Goal: Information Seeking & Learning: Learn about a topic

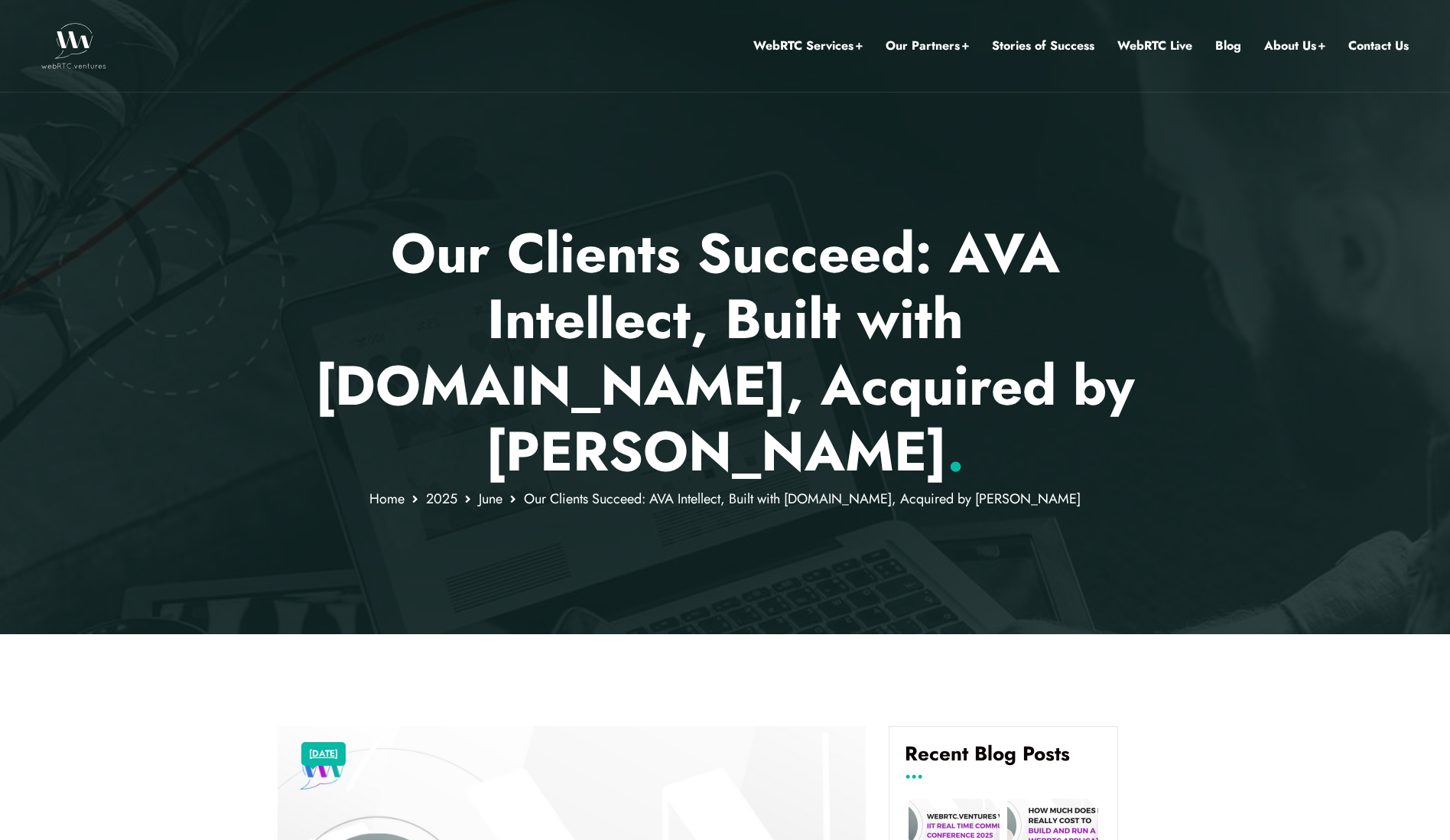
click at [190, 497] on div at bounding box center [725, 316] width 1450 height 634
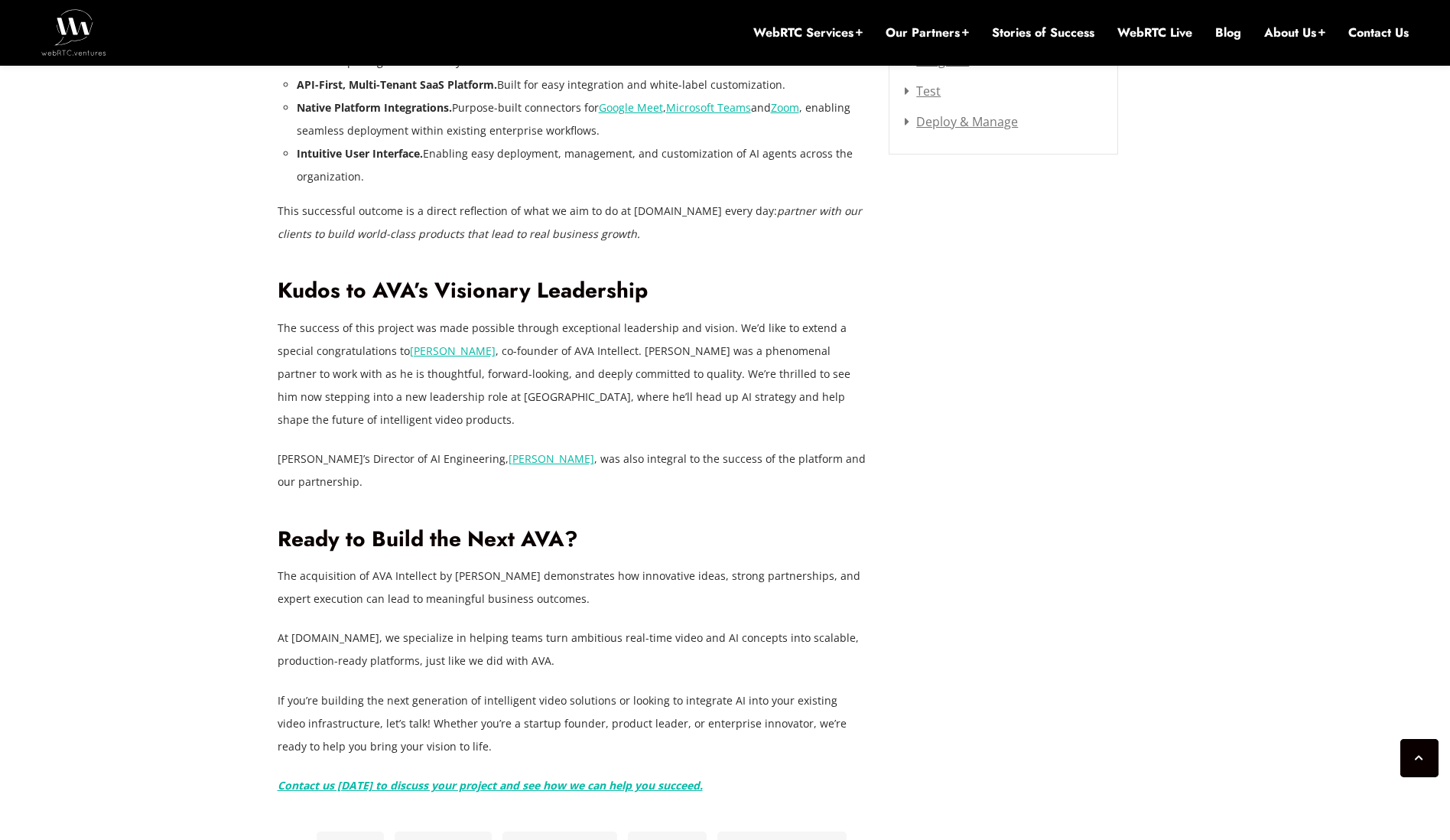
scroll to position [2386, 0]
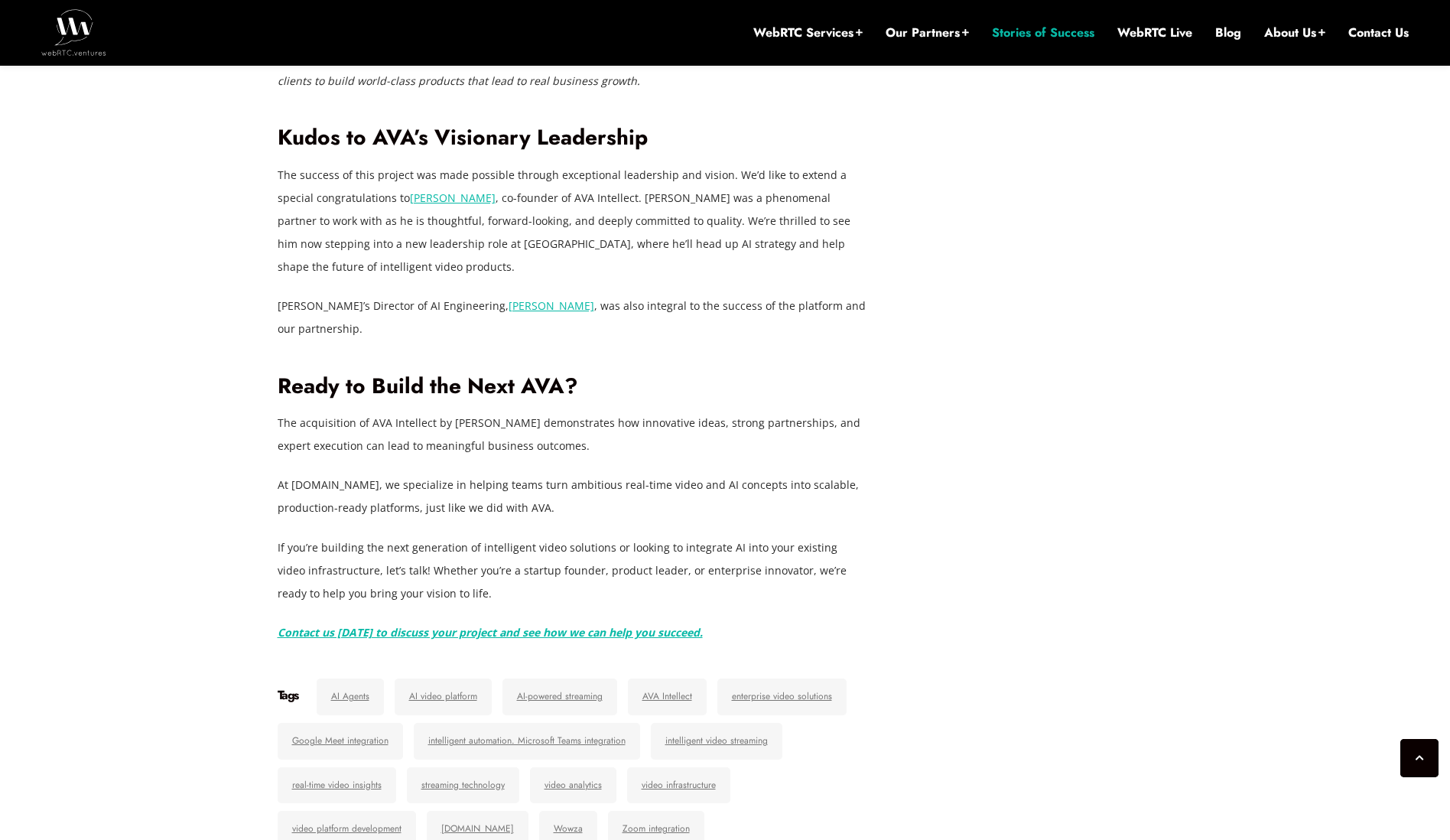
click at [1069, 39] on link "Stories of Success" at bounding box center [1043, 33] width 103 height 17
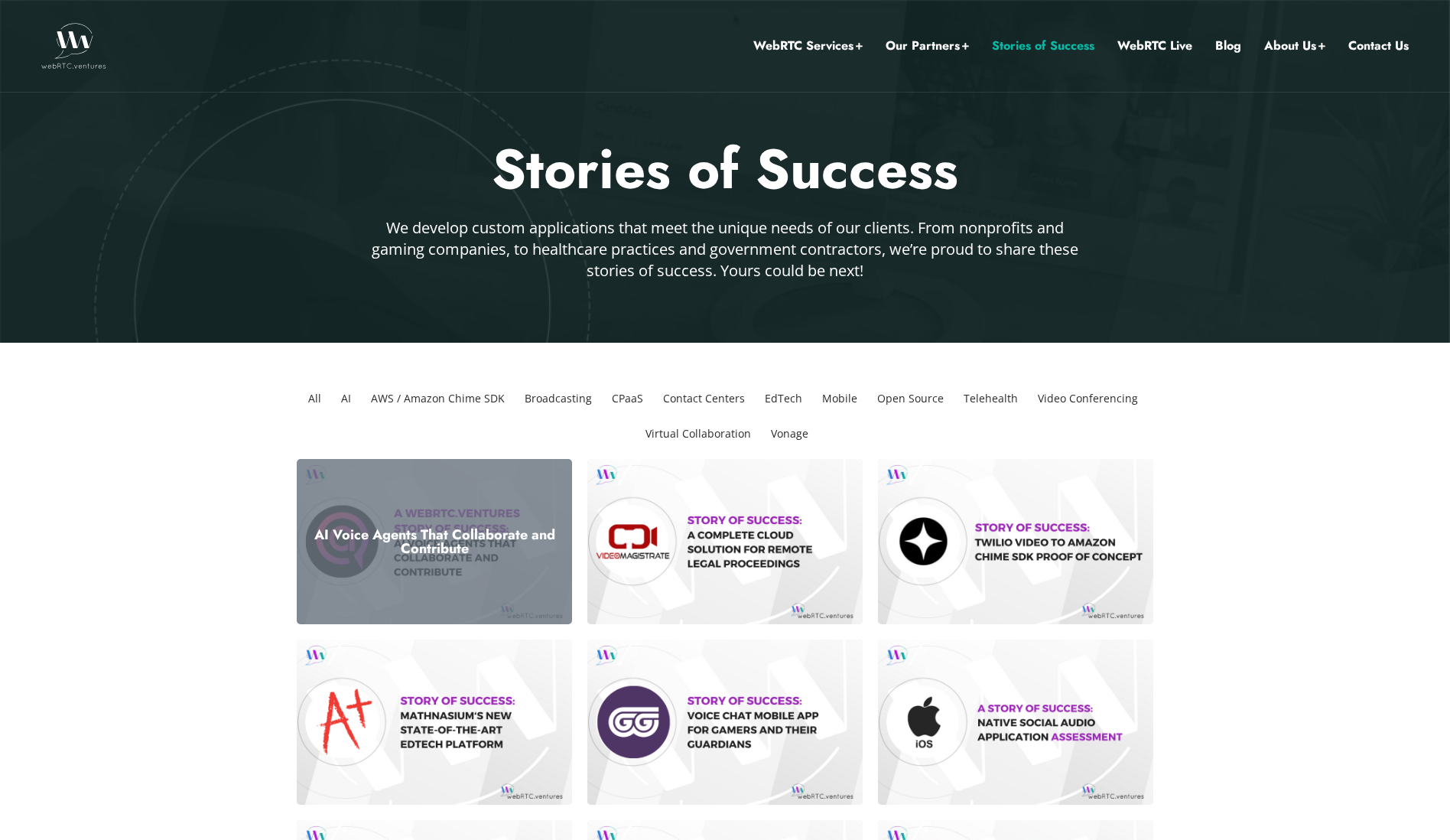
click at [425, 570] on div "AI Voice Agents That Collaborate and Contribute" at bounding box center [435, 542] width 276 height 166
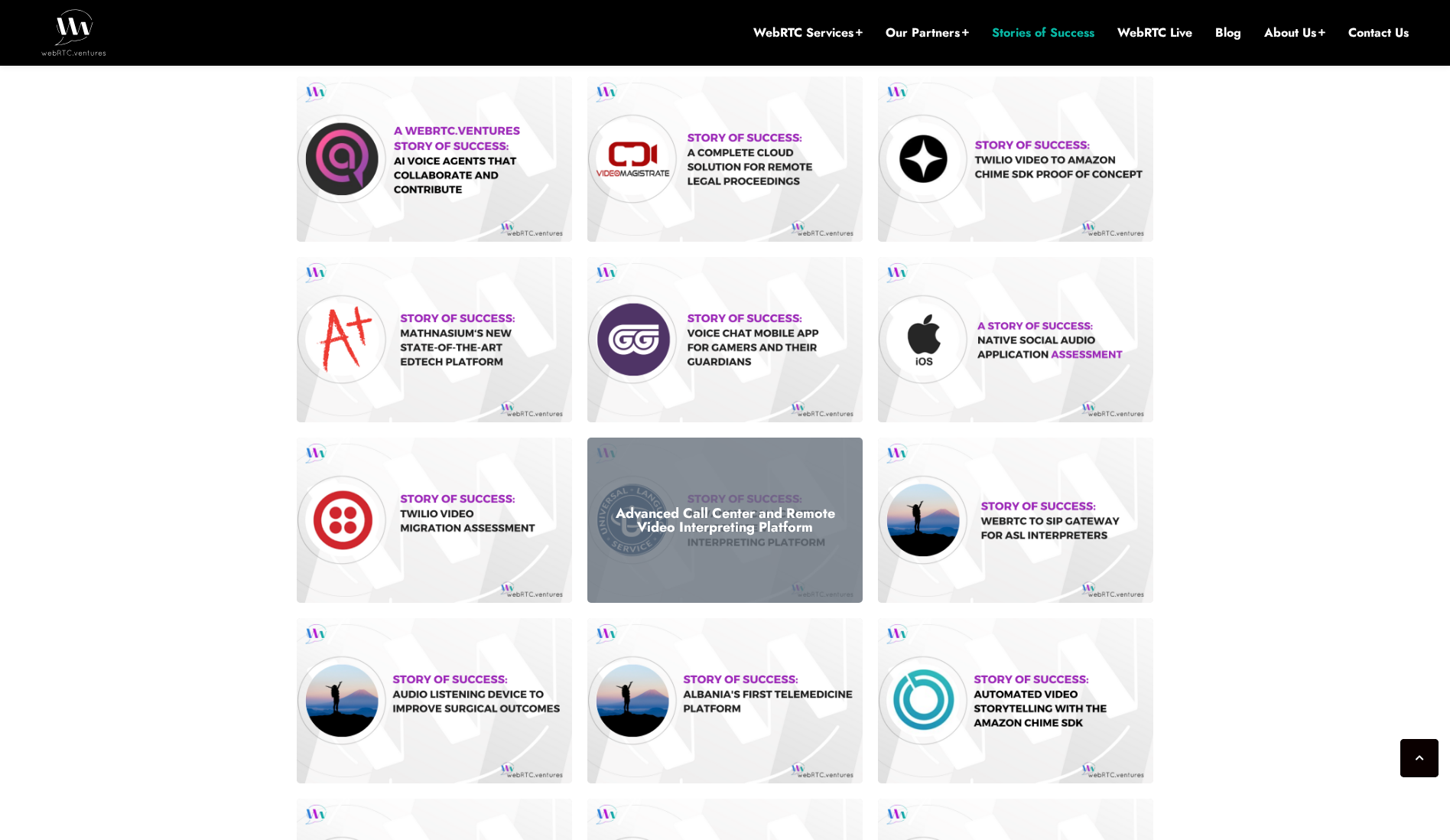
scroll to position [398, 0]
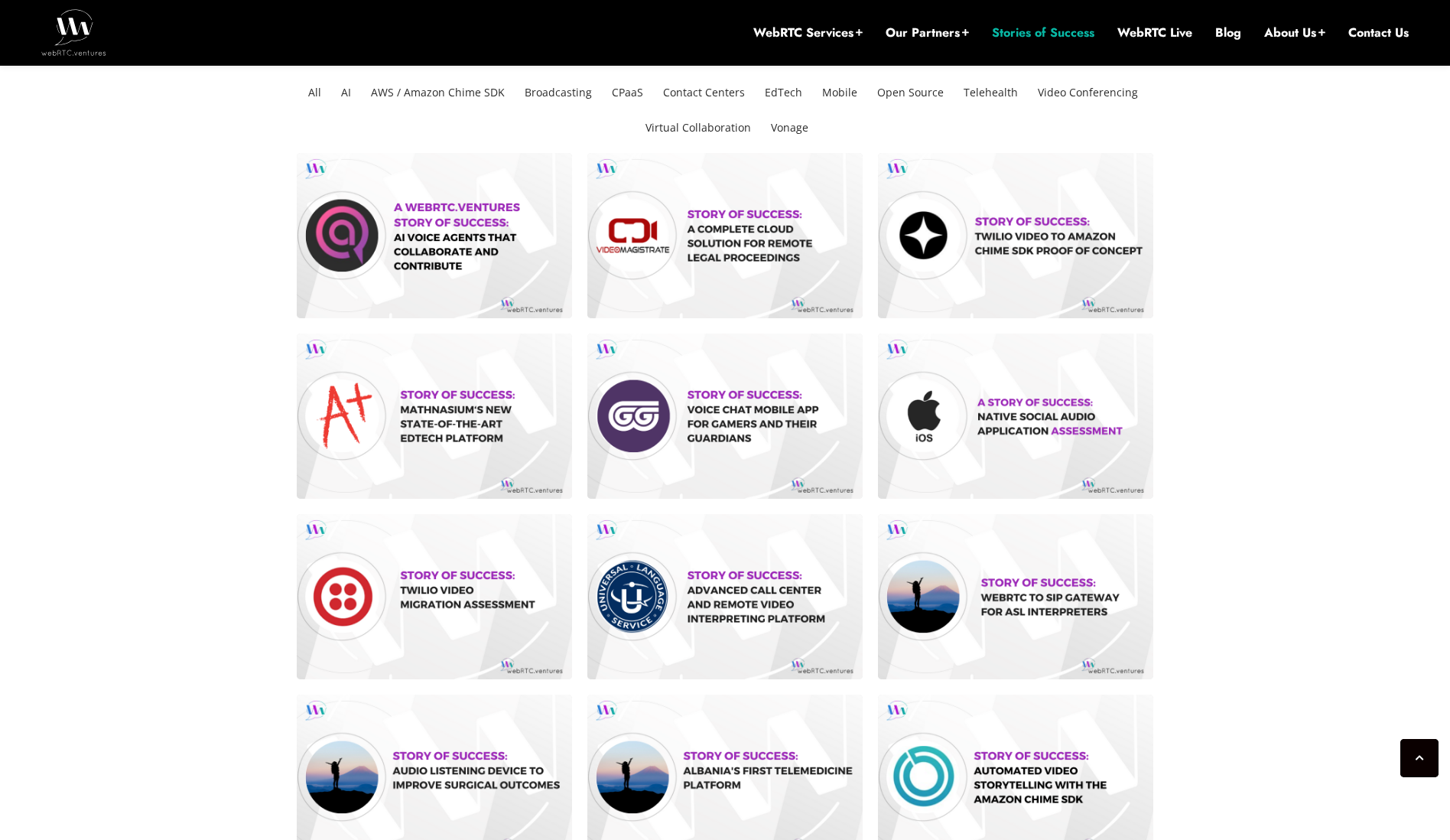
click at [696, 94] on li "Contact Centers" at bounding box center [704, 92] width 94 height 35
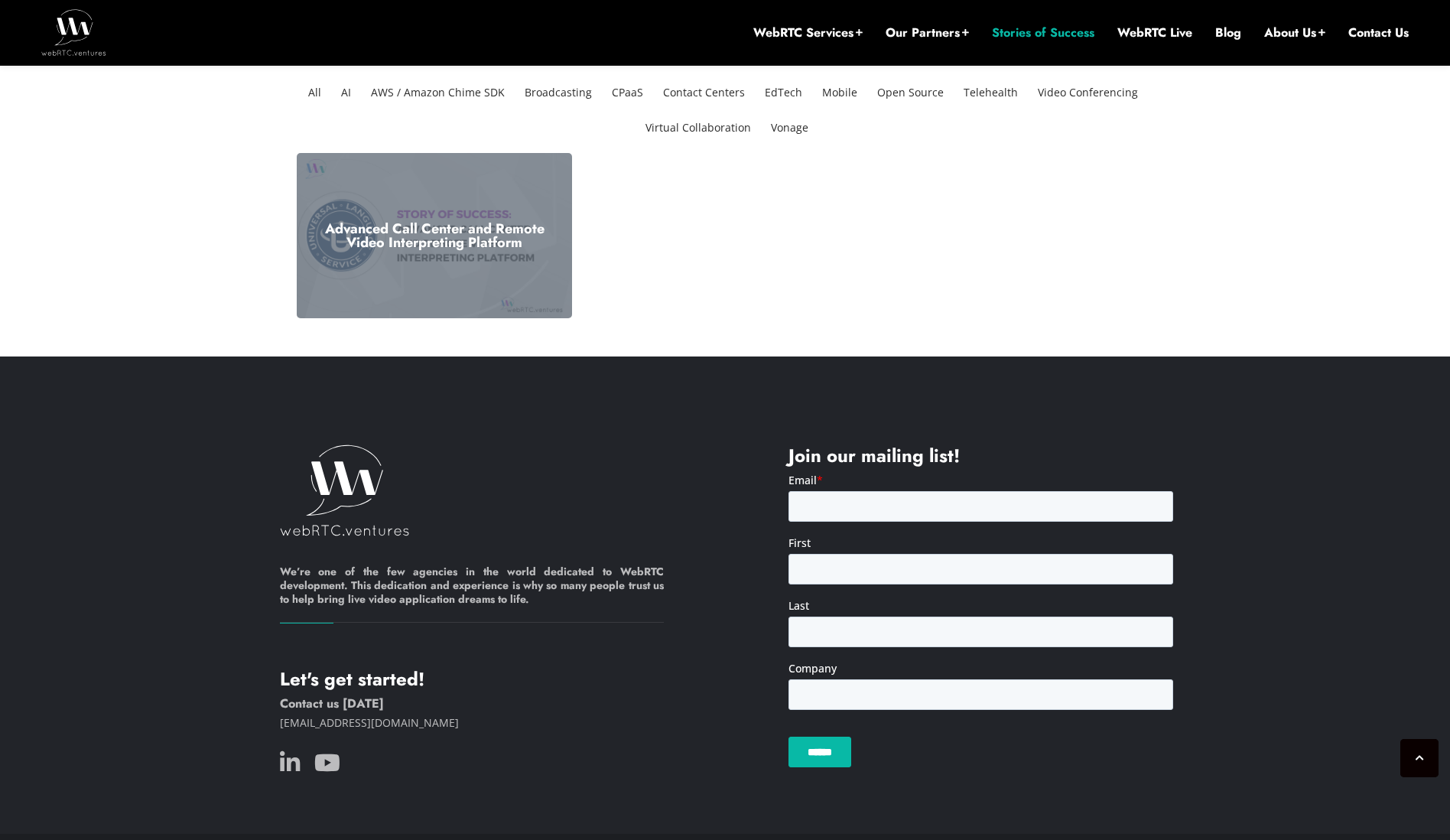
click at [440, 252] on div "Advanced Call Center and Remote Video Interpreting Platform" at bounding box center [435, 236] width 276 height 166
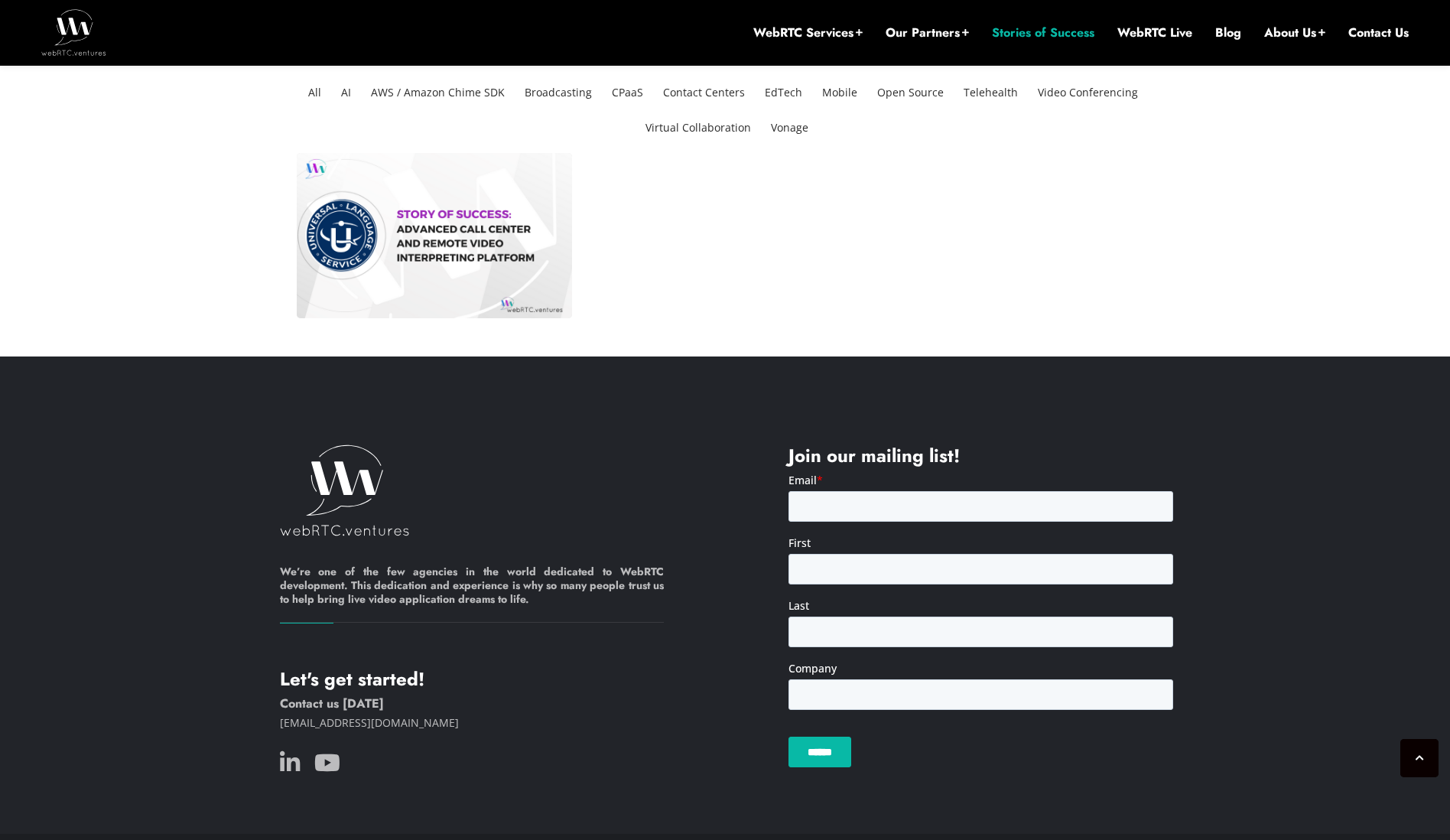
click at [327, 91] on li "All" at bounding box center [314, 92] width 25 height 35
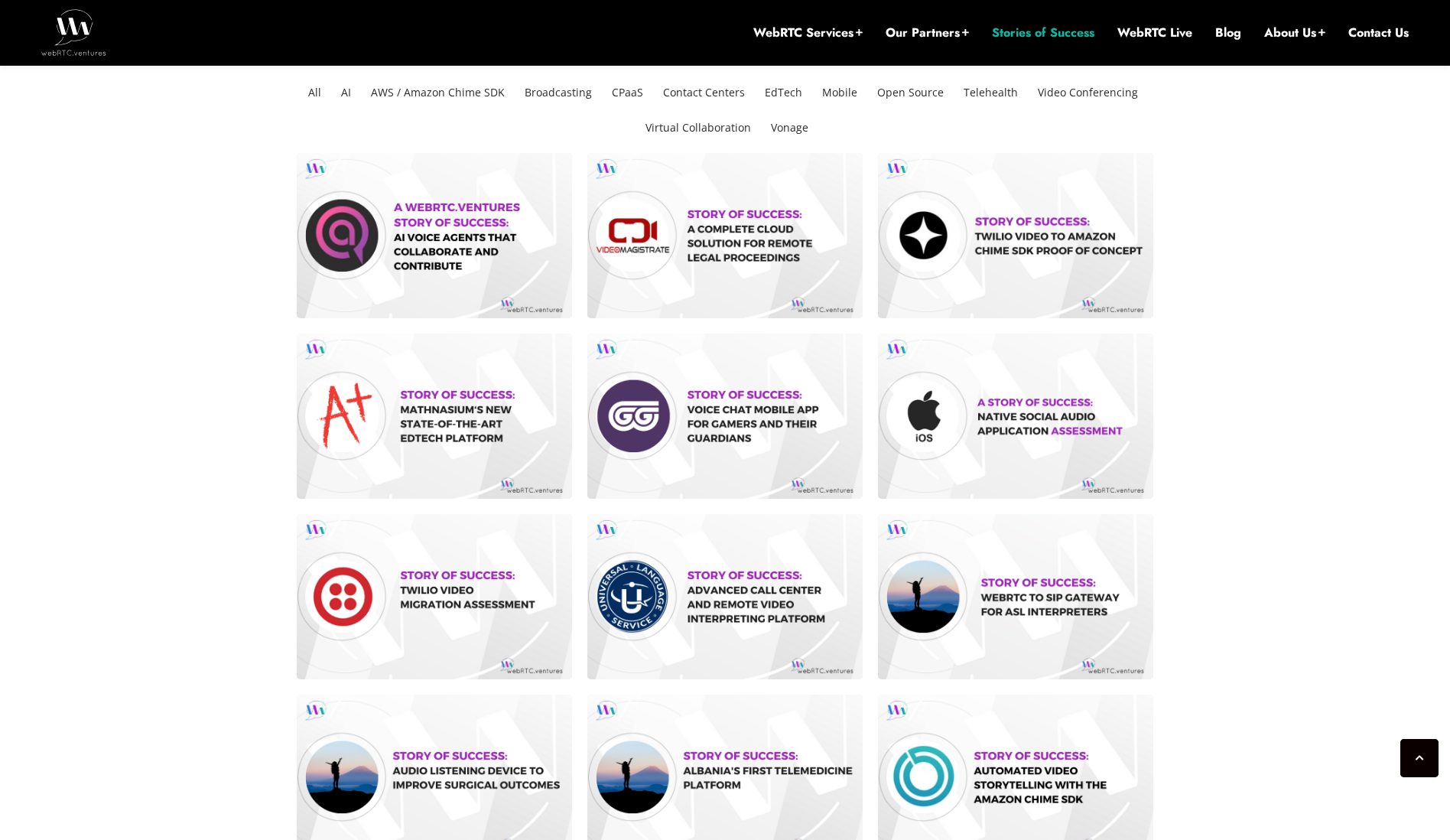
click at [351, 95] on li "AI" at bounding box center [346, 92] width 22 height 35
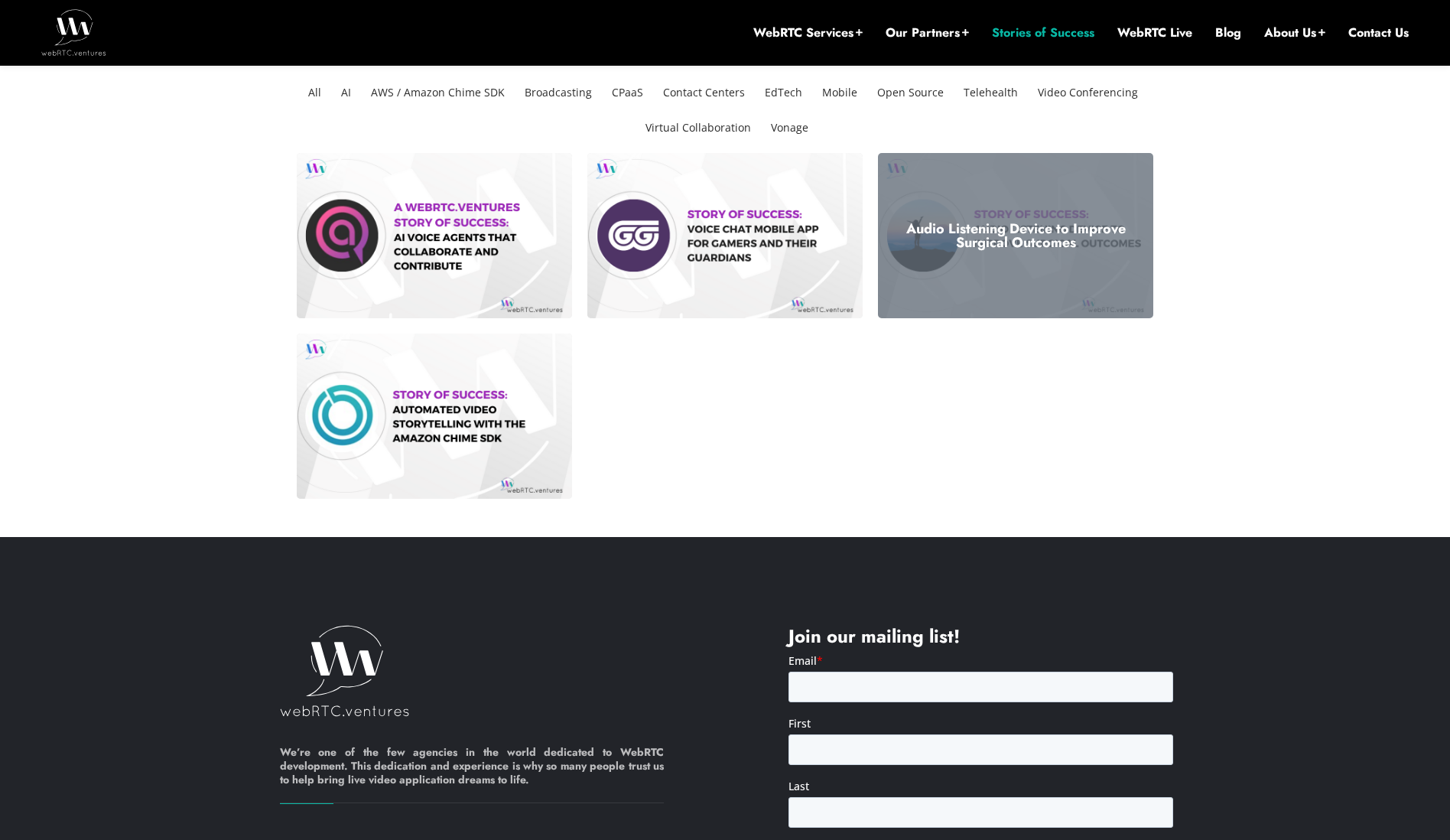
scroll to position [168, 0]
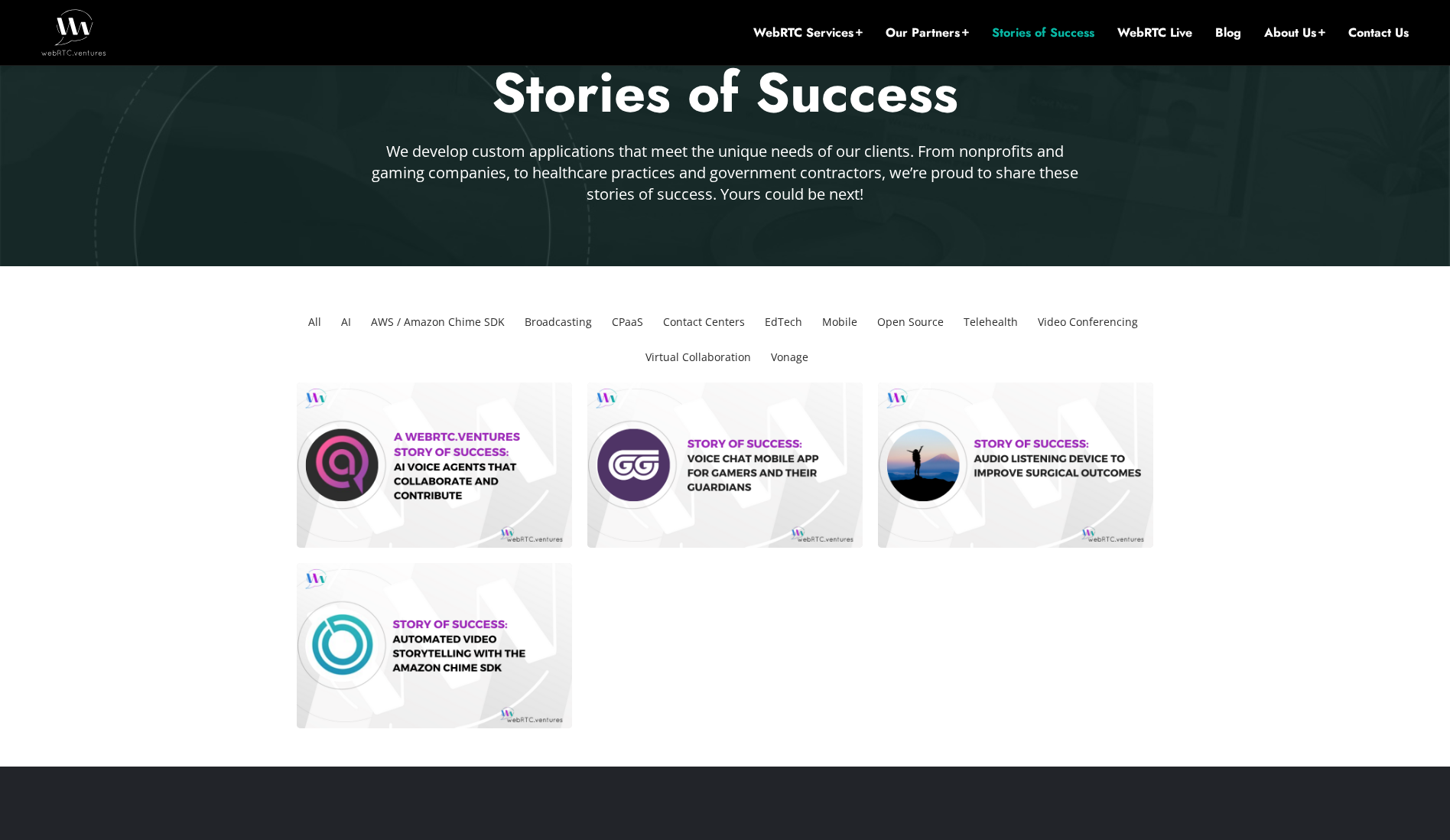
click at [710, 318] on li "Contact Centers" at bounding box center [704, 321] width 94 height 35
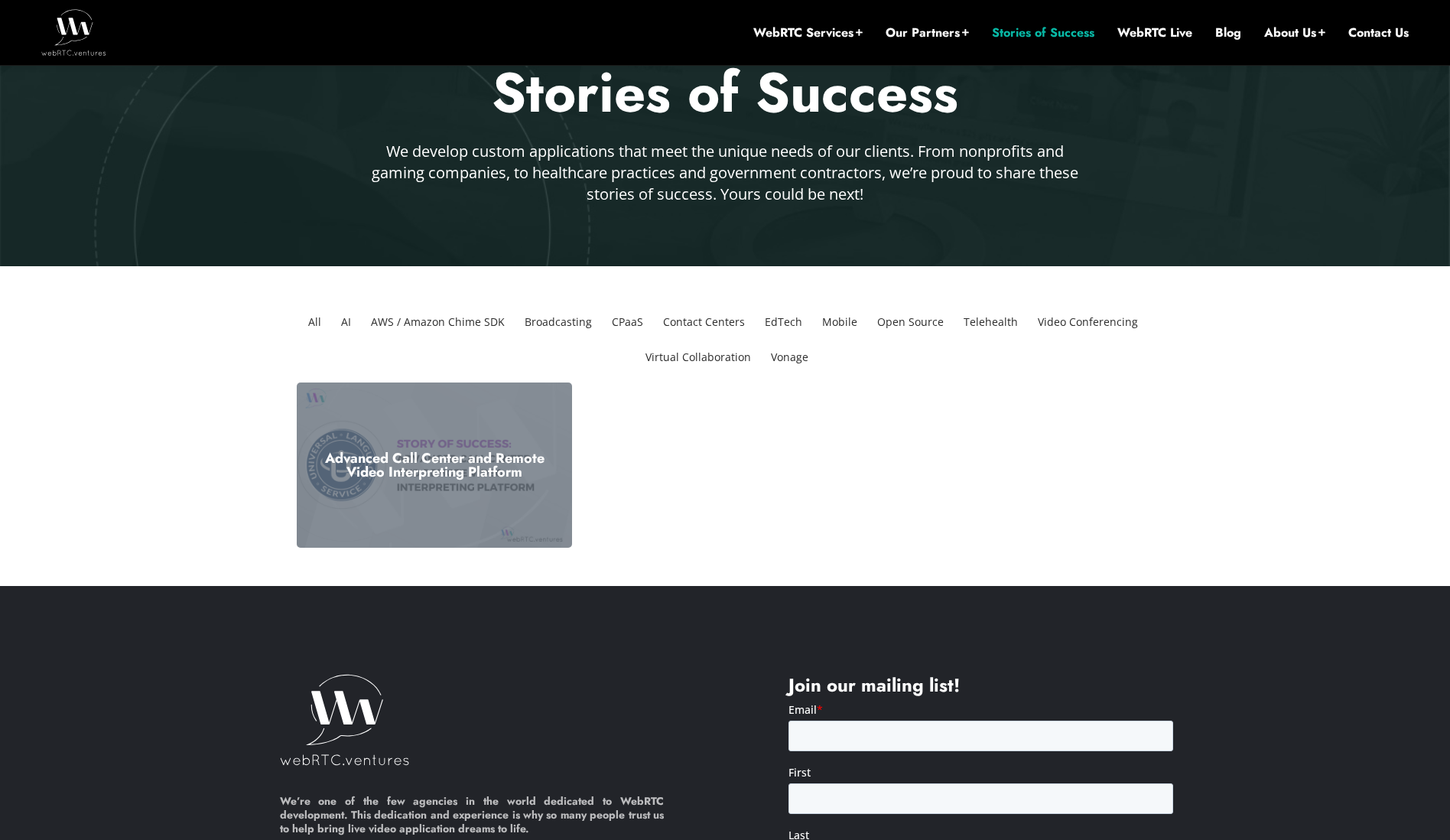
click at [436, 462] on h3 "Advanced Call Center and Remote Video Interpreting Platform" at bounding box center [434, 465] width 252 height 28
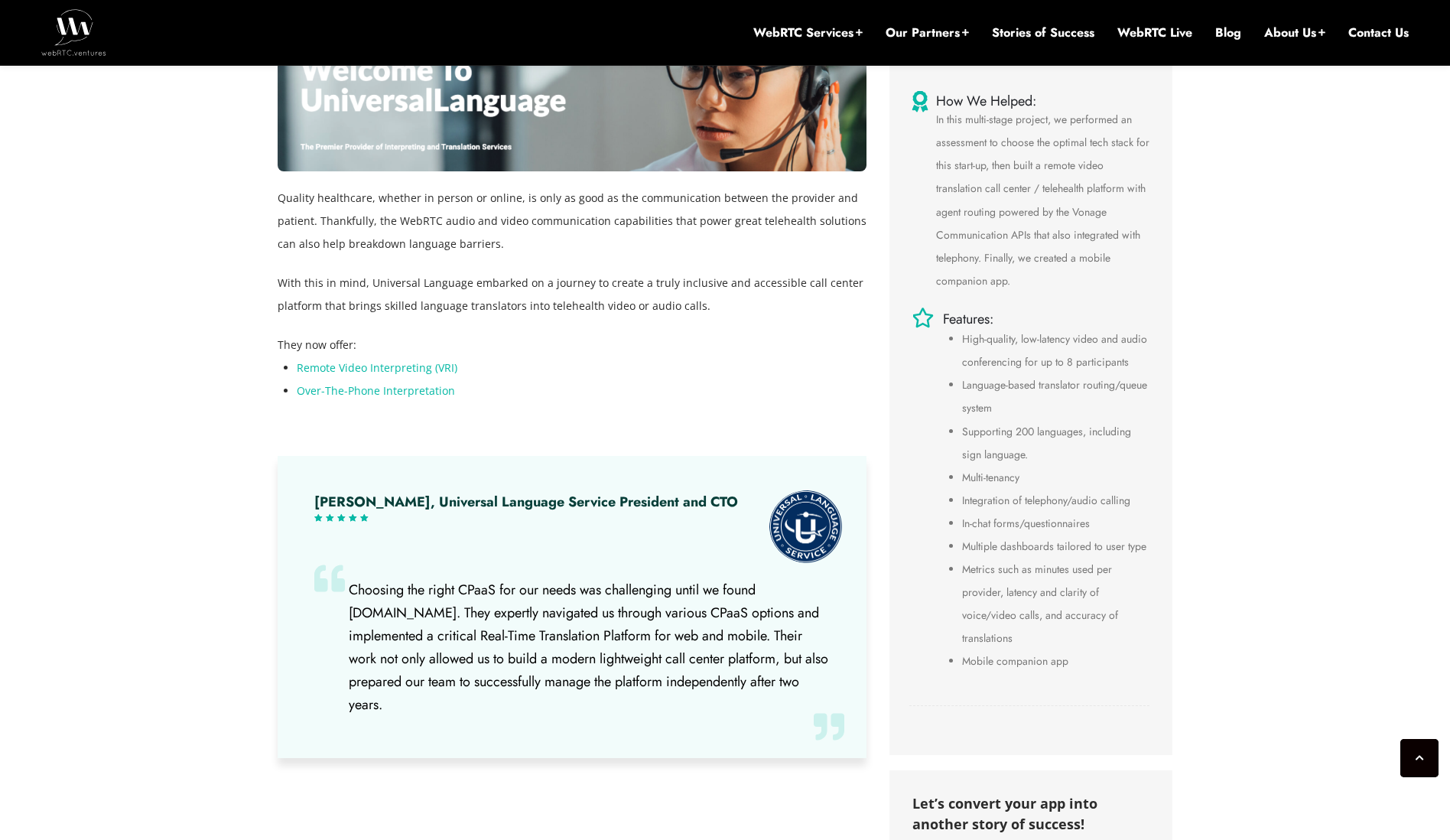
scroll to position [856, 0]
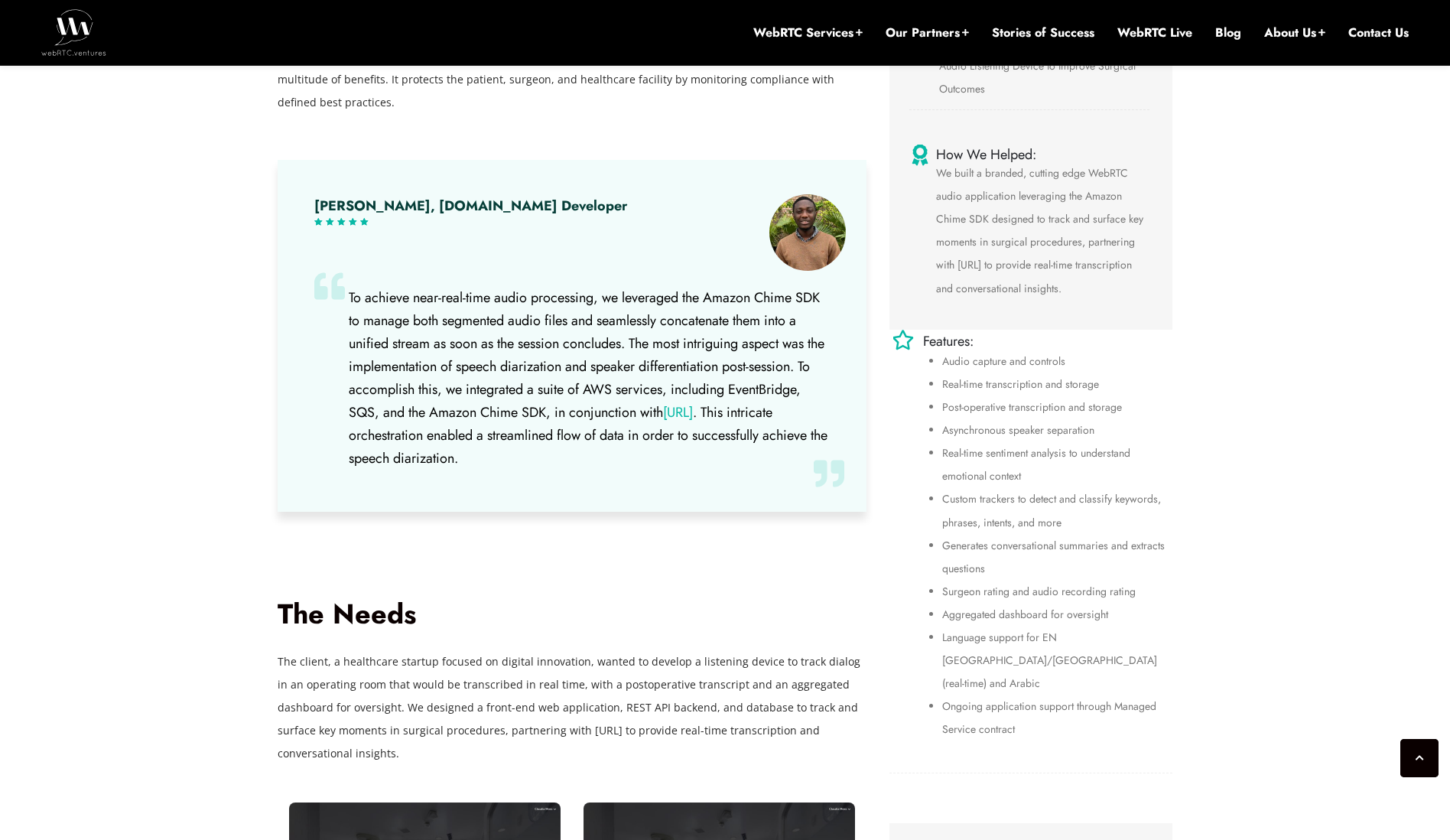
scroll to position [321, 0]
